Goal: Book appointment/travel/reservation

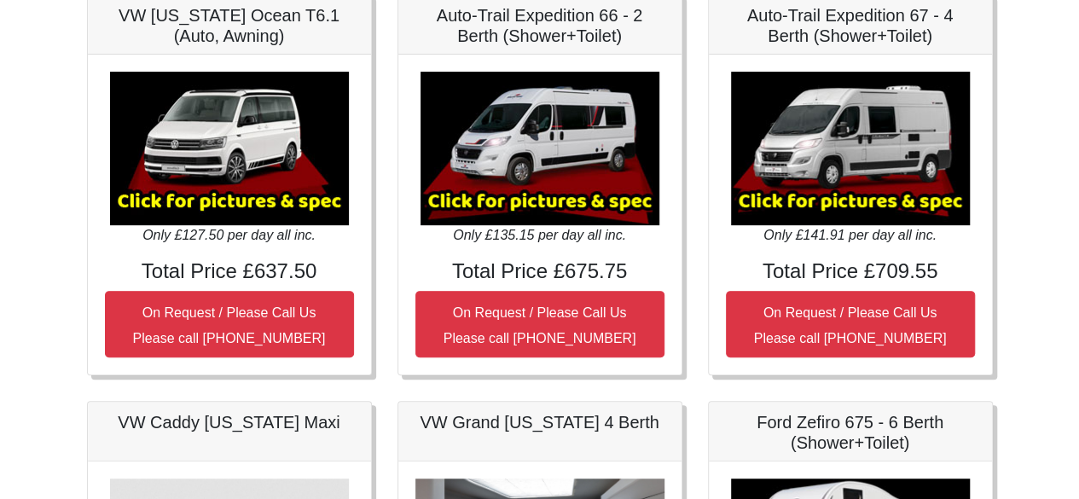
scroll to position [284, 0]
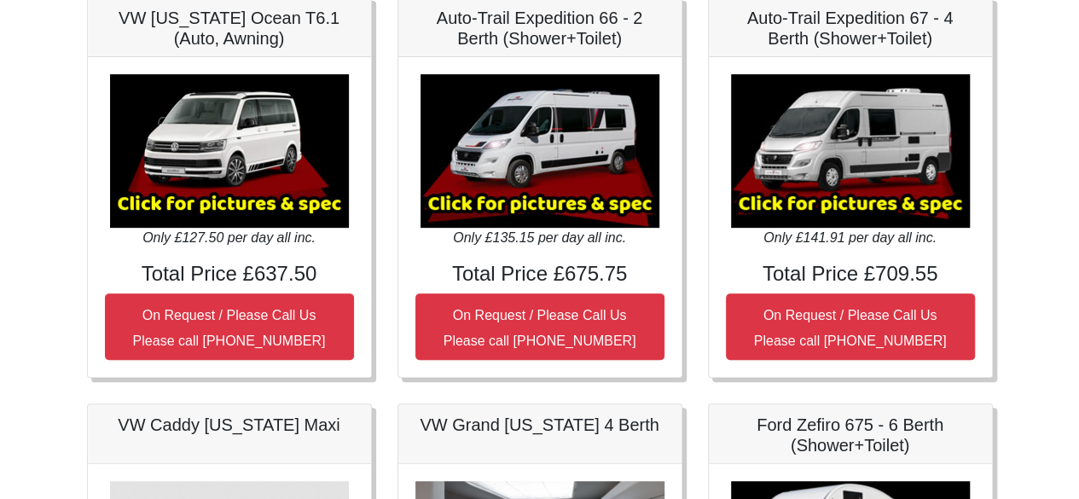
click at [828, 205] on img at bounding box center [850, 151] width 239 height 154
click at [848, 150] on img at bounding box center [850, 151] width 239 height 154
click at [860, 236] on icon "Only £141.91 per day all inc." at bounding box center [849, 237] width 173 height 14
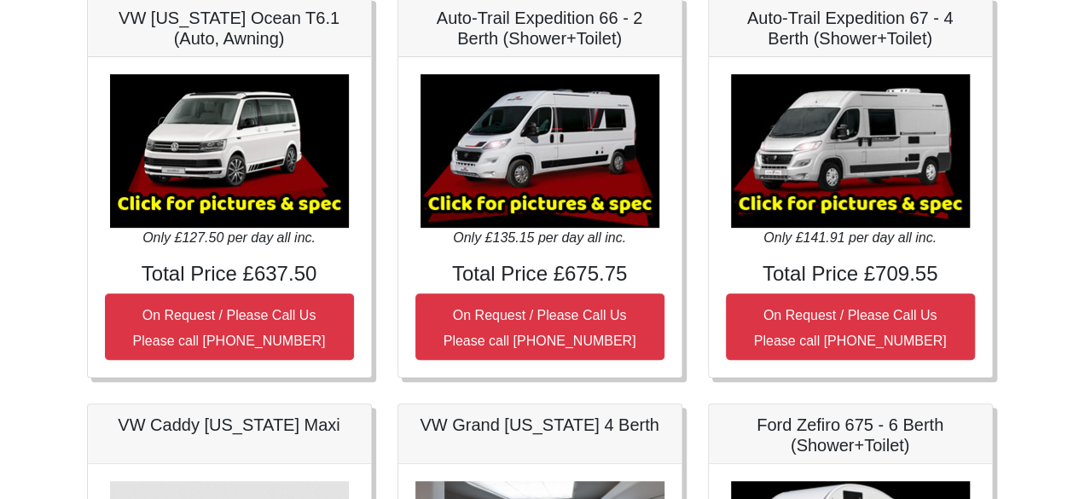
click at [821, 27] on h5 "Auto-Trail Expedition 67 - 4 Berth (Shower+Toilet)" at bounding box center [850, 28] width 249 height 41
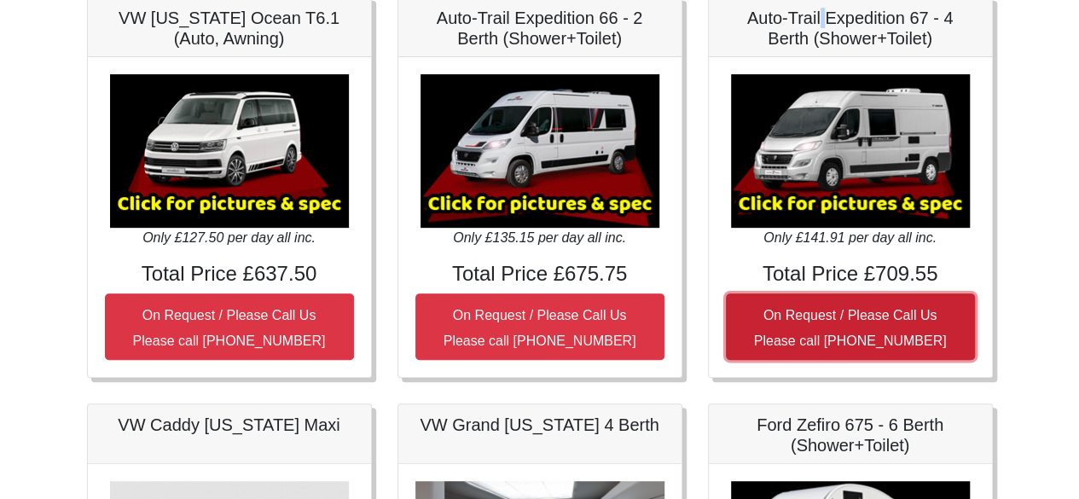
click at [836, 310] on small "On Request / Please Call Us Please call [PHONE_NUMBER]" at bounding box center [850, 328] width 193 height 40
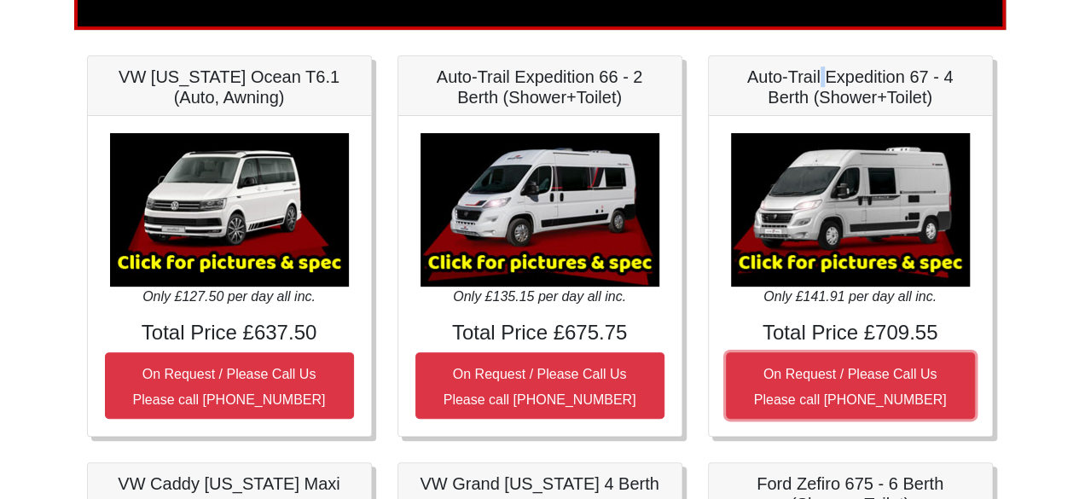
scroll to position [199, 0]
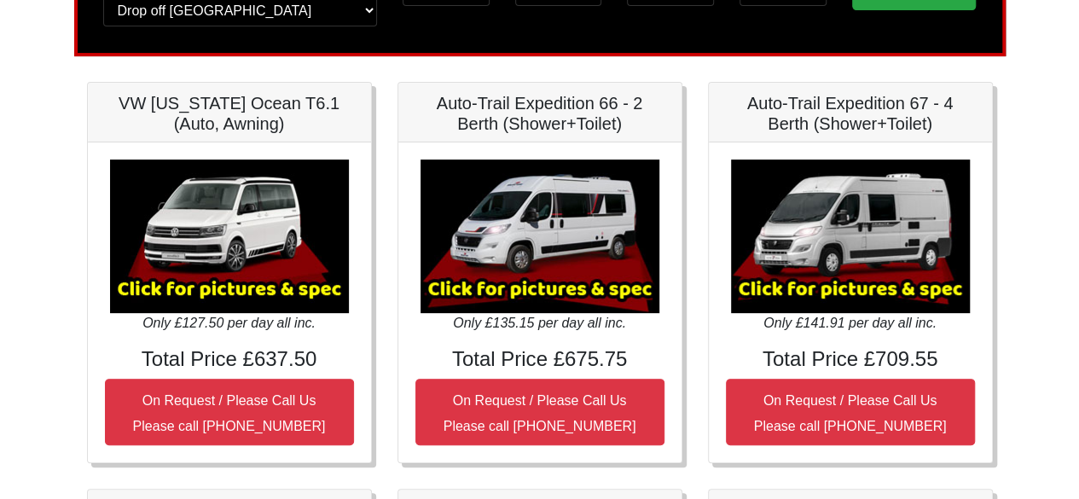
click at [860, 113] on h5 "Auto-Trail Expedition 67 - 4 Berth (Shower+Toilet)" at bounding box center [850, 113] width 249 height 41
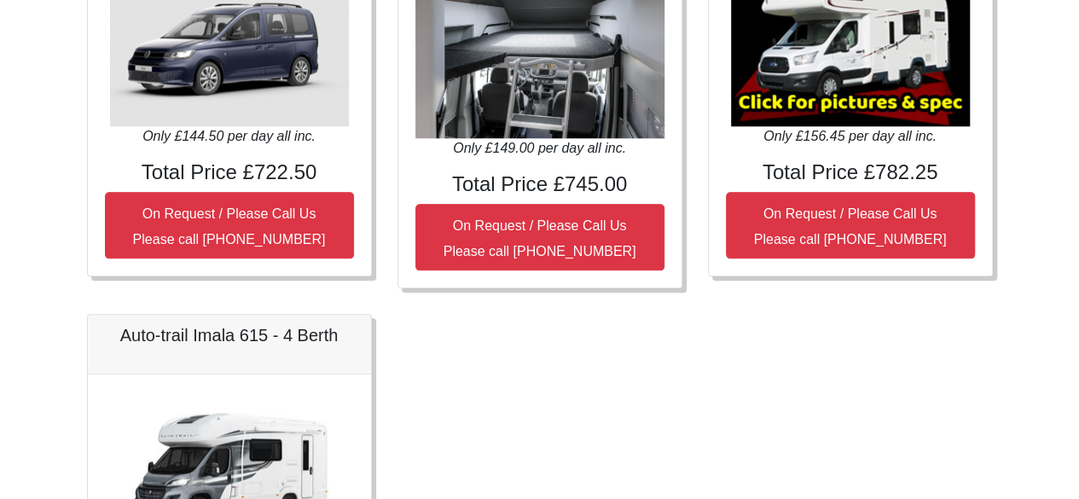
scroll to position [1052, 0]
